Goal: Navigation & Orientation: Find specific page/section

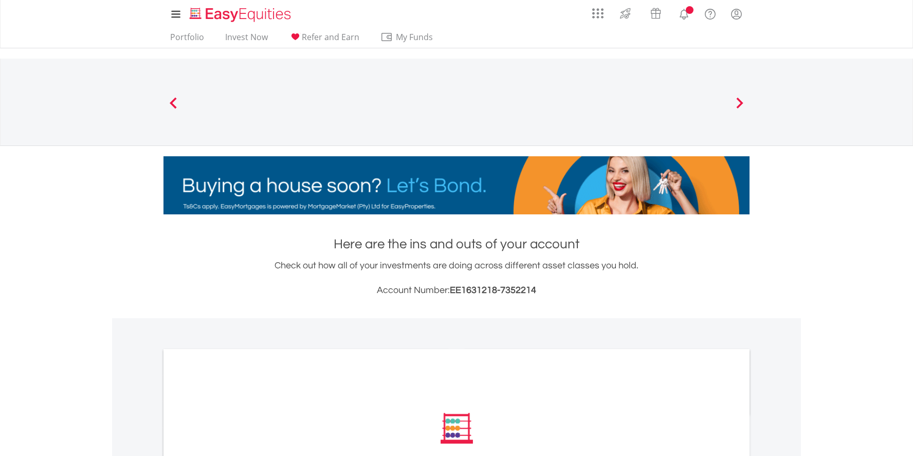
scroll to position [273, 0]
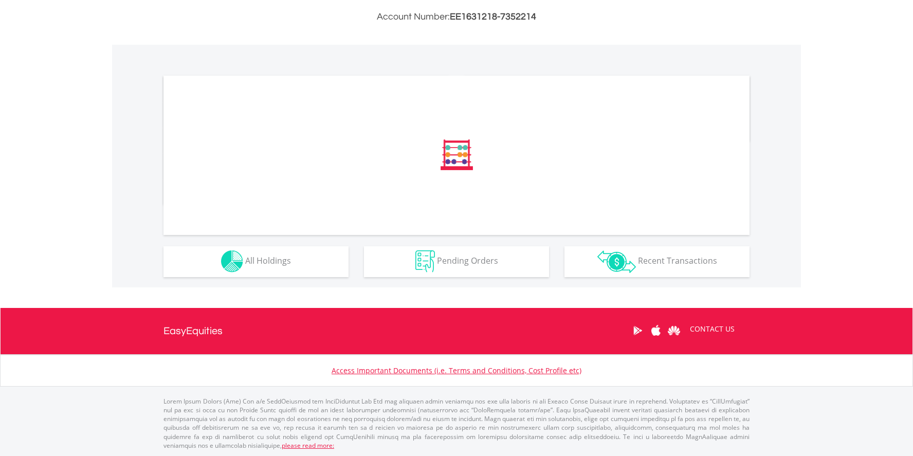
click at [287, 233] on div at bounding box center [456, 155] width 586 height 159
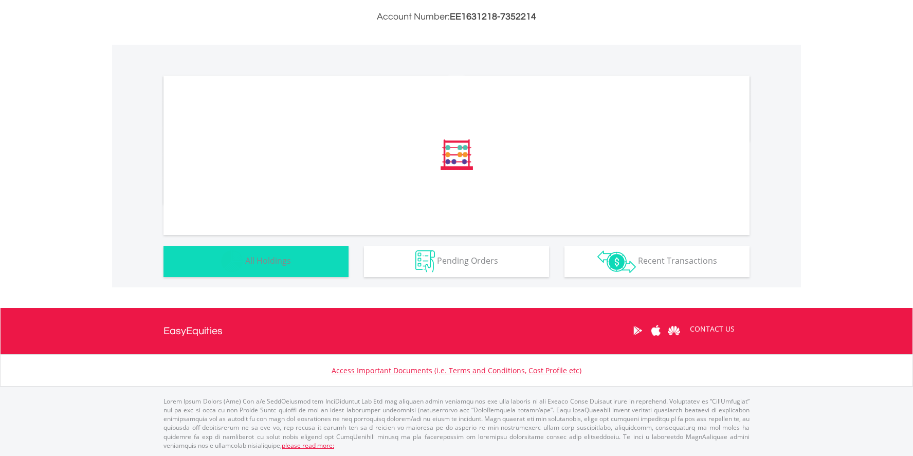
click at [296, 272] on button "Holdings All Holdings" at bounding box center [255, 261] width 185 height 31
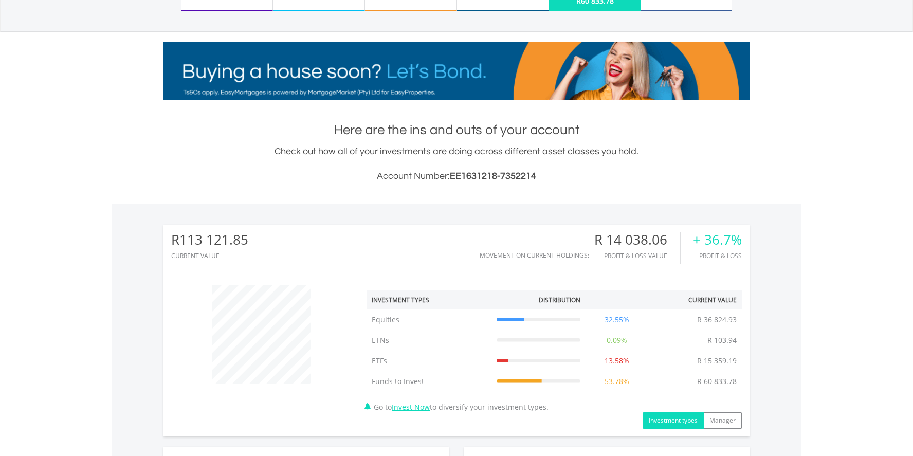
scroll to position [0, 0]
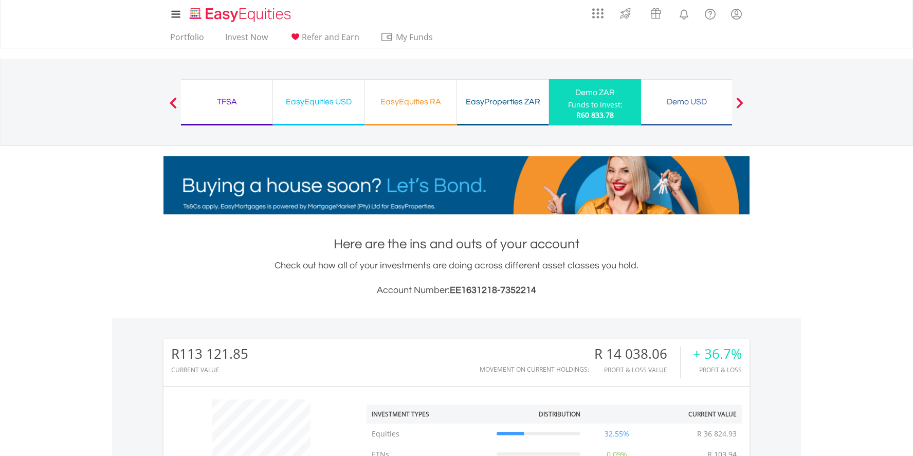
click at [658, 99] on div "Demo USD" at bounding box center [686, 102] width 79 height 14
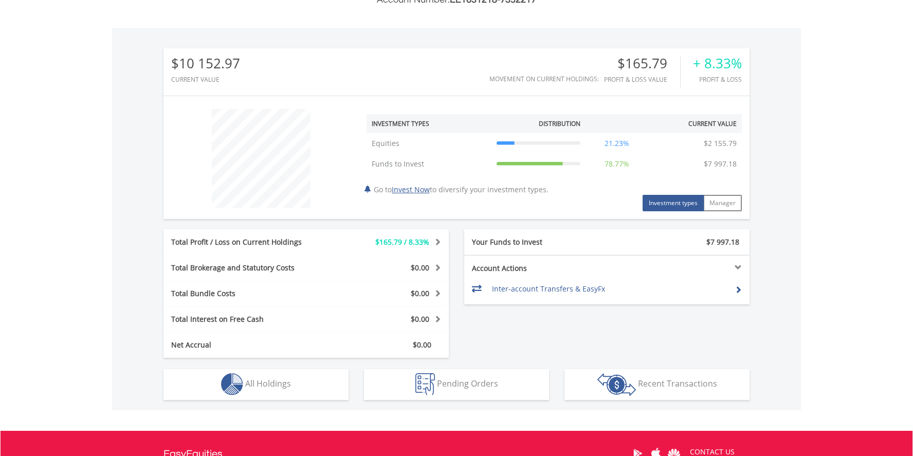
scroll to position [297, 0]
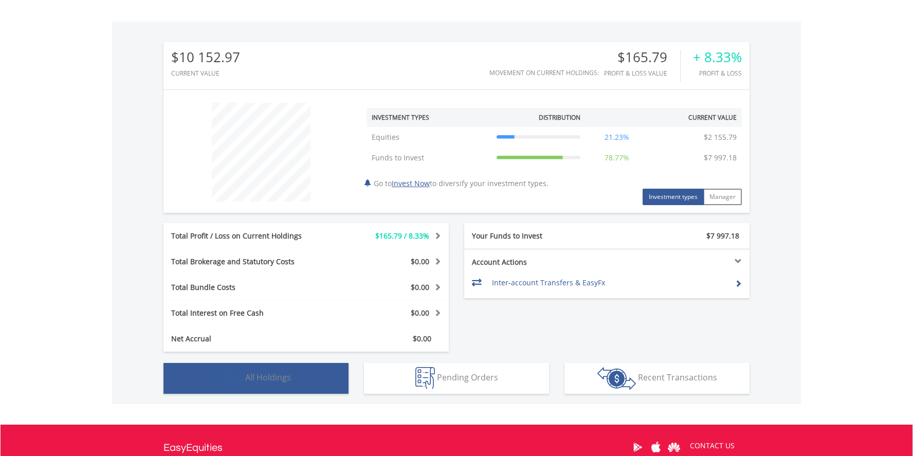
click at [292, 379] on button "Holdings All Holdings" at bounding box center [255, 378] width 185 height 31
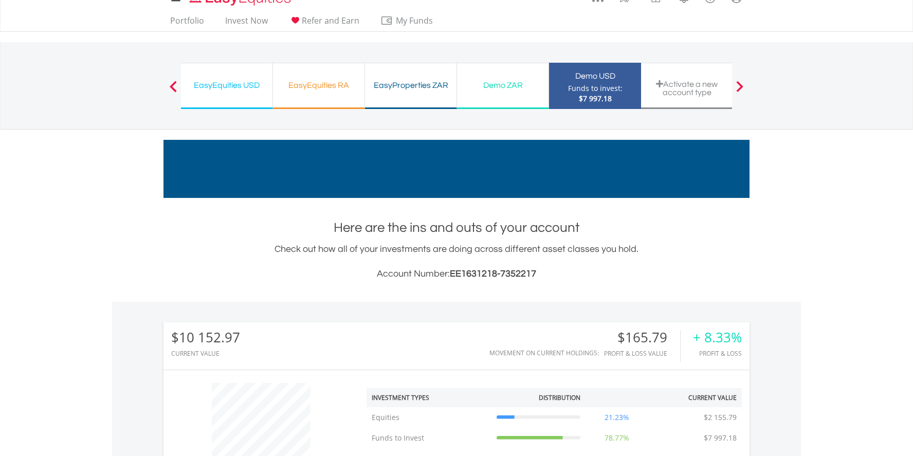
scroll to position [0, 0]
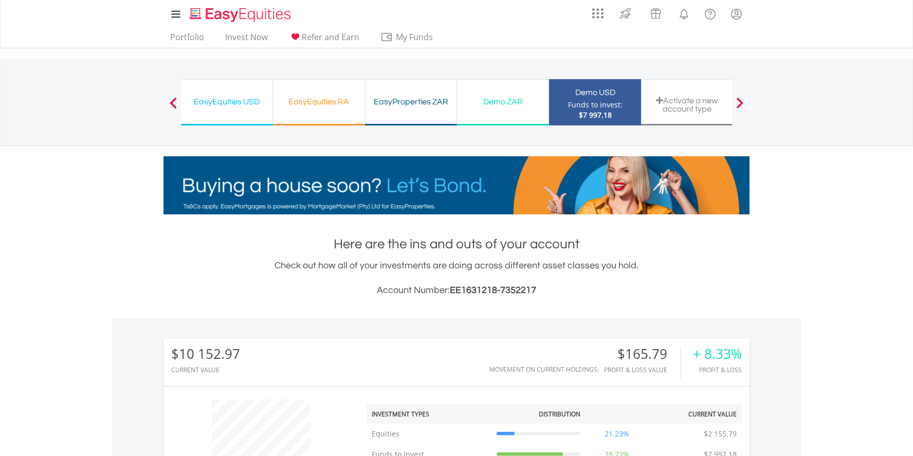
click at [167, 103] on button "Previous" at bounding box center [173, 107] width 21 height 10
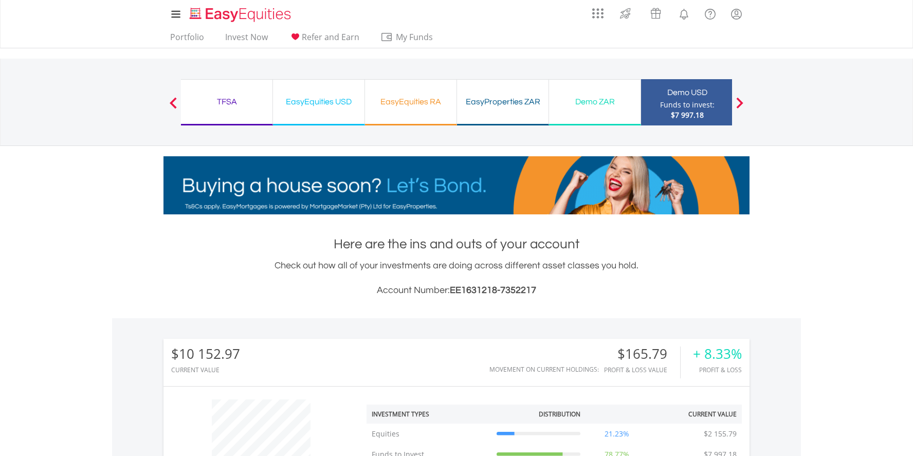
click at [167, 103] on button "Previous" at bounding box center [173, 107] width 21 height 10
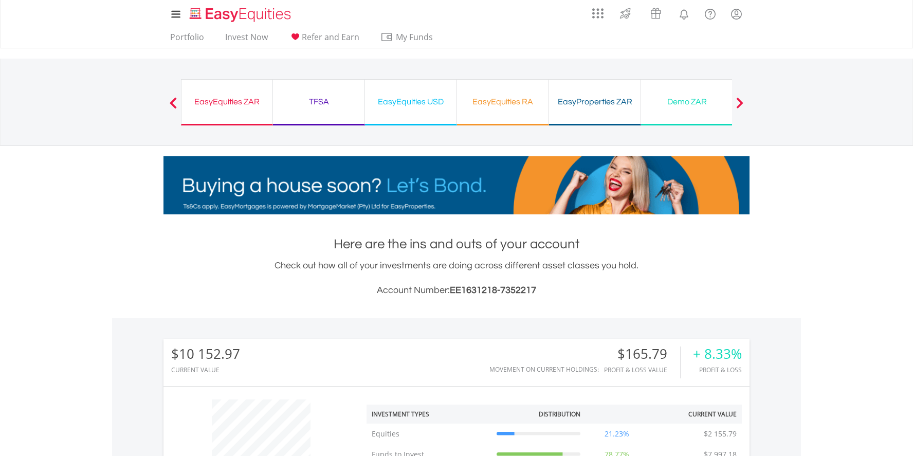
click at [318, 112] on div "TFSA Funds to invest: $7 997.18" at bounding box center [319, 102] width 92 height 46
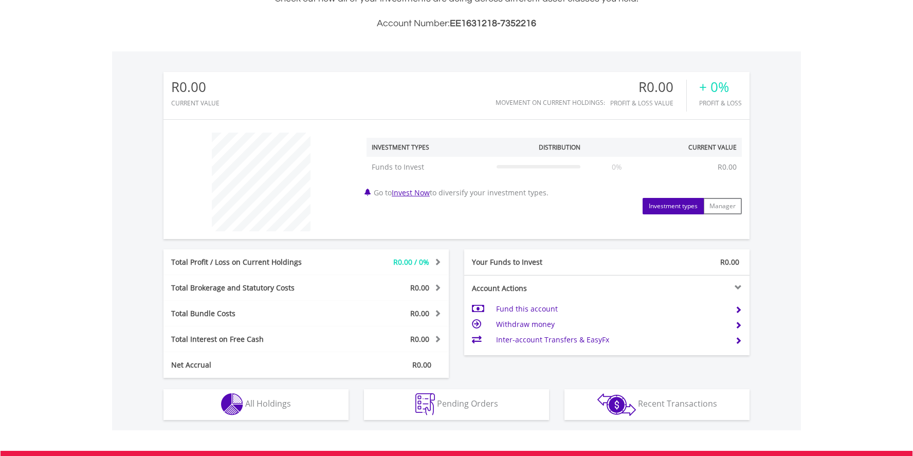
scroll to position [400, 0]
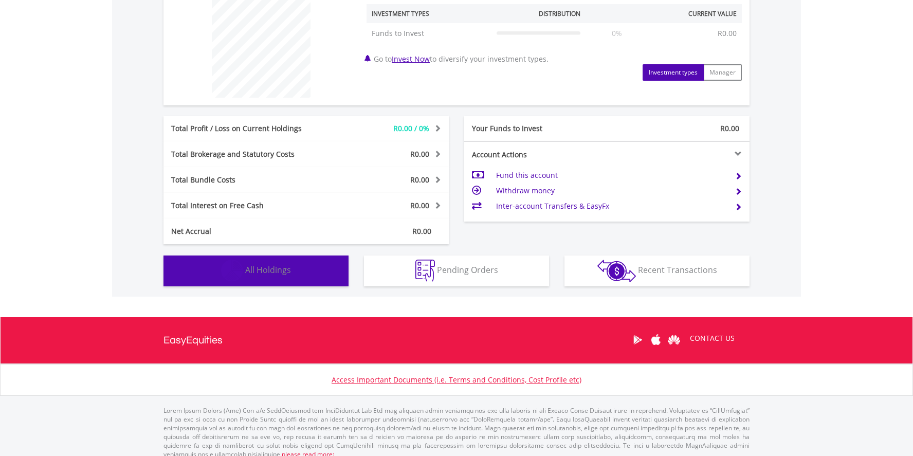
click at [226, 283] on button "Holdings All Holdings" at bounding box center [255, 270] width 185 height 31
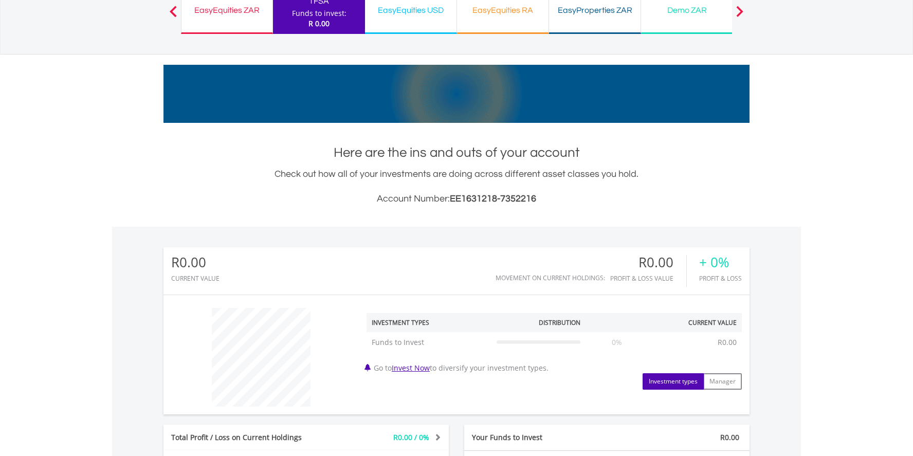
scroll to position [0, 0]
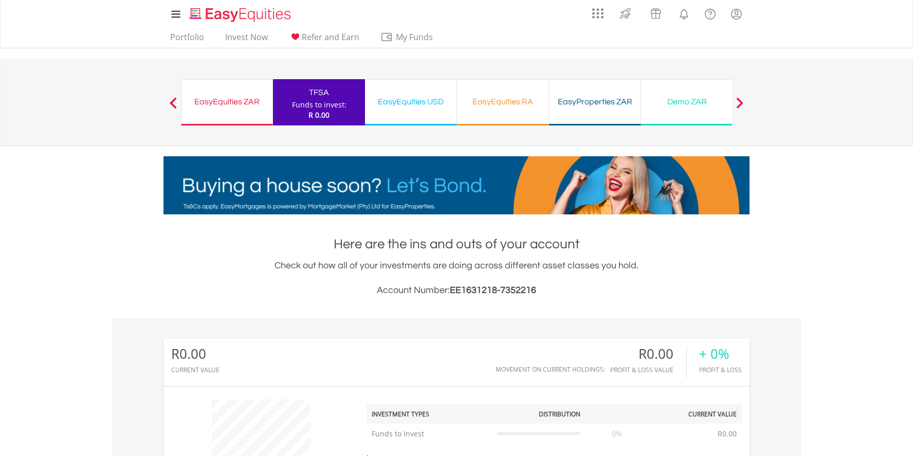
click at [210, 94] on div "EasyEquities ZAR Funds to invest: R 0.00" at bounding box center [227, 102] width 92 height 46
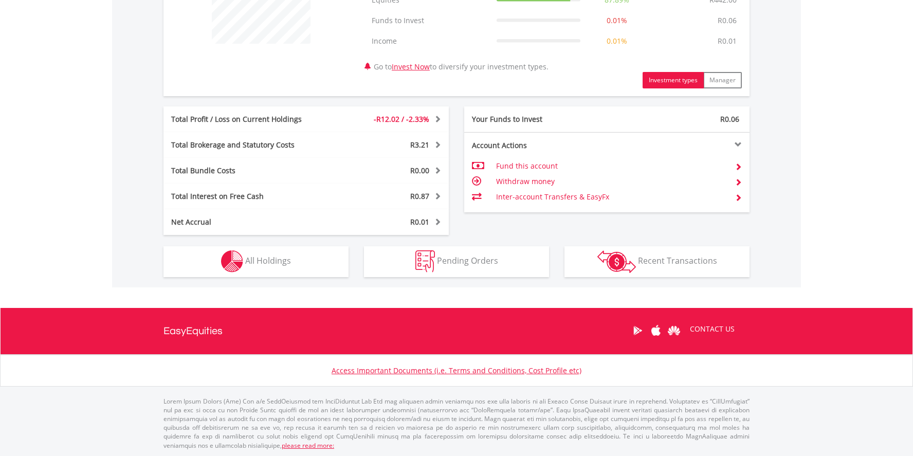
scroll to position [99, 195]
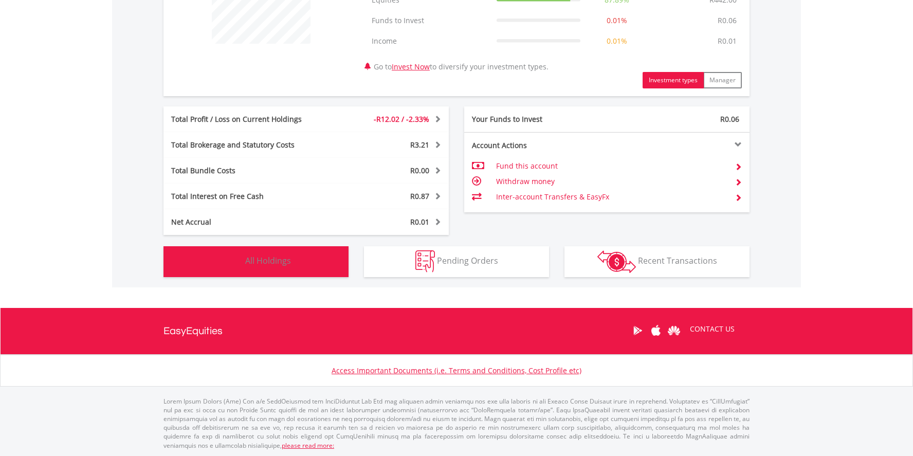
click at [205, 257] on button "Holdings All Holdings" at bounding box center [255, 261] width 185 height 31
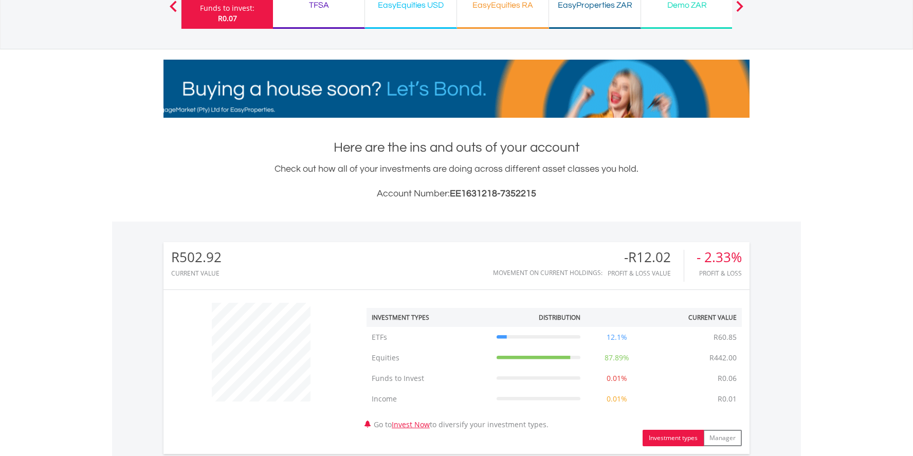
scroll to position [0, 0]
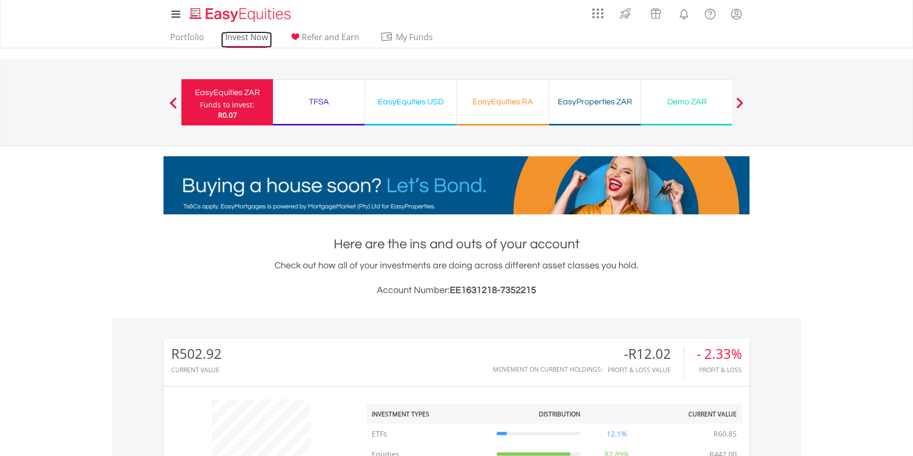
click at [230, 47] on li "Invest Now" at bounding box center [246, 40] width 51 height 16
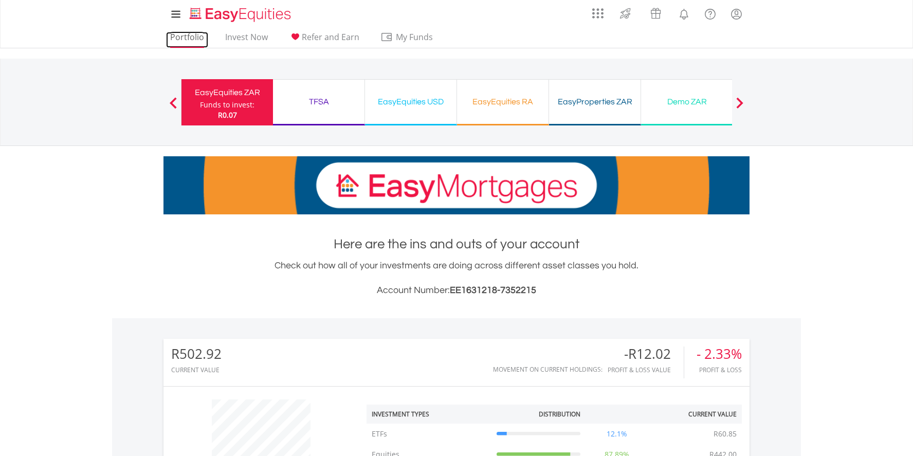
click at [192, 38] on link "Portfolio" at bounding box center [187, 40] width 42 height 16
